Goal: Task Accomplishment & Management: Manage account settings

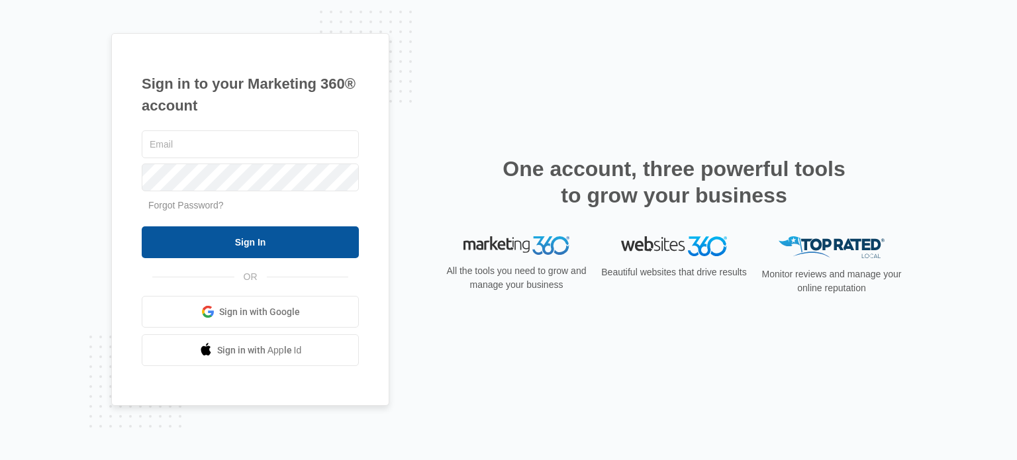
type input "[PERSON_NAME][EMAIL_ADDRESS][PERSON_NAME][DOMAIN_NAME]"
click at [271, 240] on input "Sign In" at bounding box center [250, 242] width 217 height 32
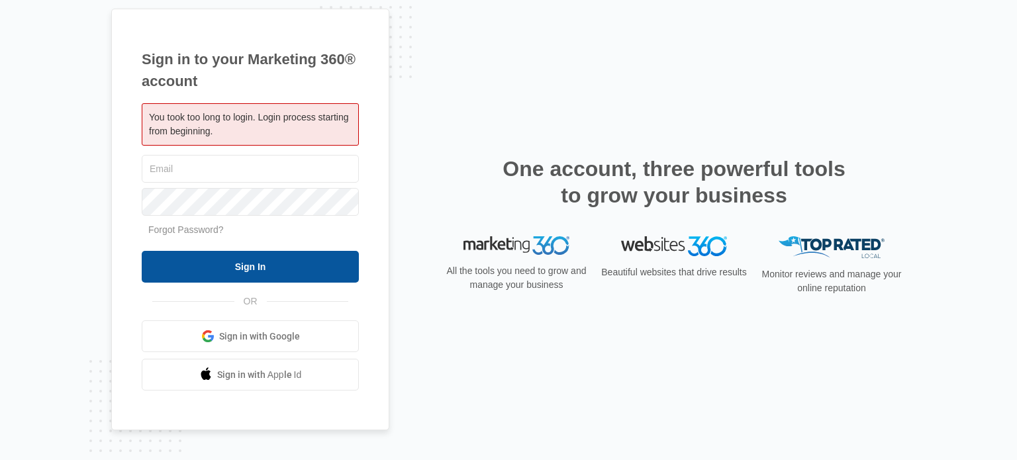
type input "[PERSON_NAME][EMAIL_ADDRESS][PERSON_NAME][DOMAIN_NAME]"
click at [213, 259] on input "Sign In" at bounding box center [250, 267] width 217 height 32
